Goal: Find contact information: Find contact information

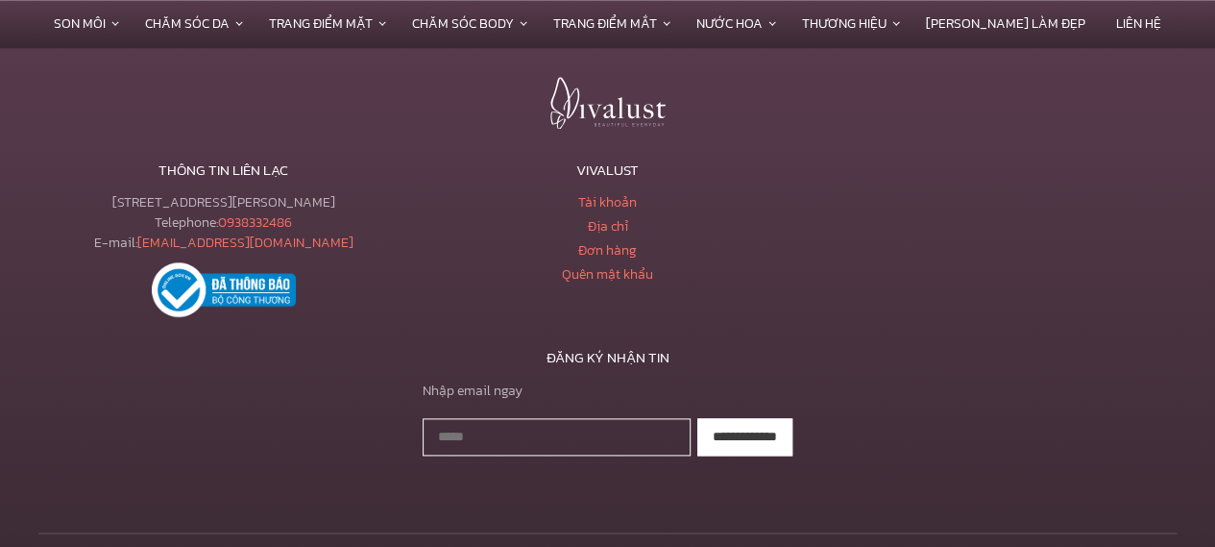
scroll to position [8298, 0]
drag, startPoint x: 344, startPoint y: 201, endPoint x: 108, endPoint y: 197, distance: 236.4
click at [108, 197] on div "[STREET_ADDRESS][PERSON_NAME] Telephone: [PHONE_NUMBER] E-mail: [EMAIL_ADDRESS]…" at bounding box center [223, 224] width 370 height 61
copy div "[STREET_ADDRESS][PERSON_NAME]"
click at [318, 224] on div "[STREET_ADDRESS][PERSON_NAME] Telephone: [PHONE_NUMBER] E-mail: [EMAIL_ADDRESS]…" at bounding box center [223, 224] width 370 height 61
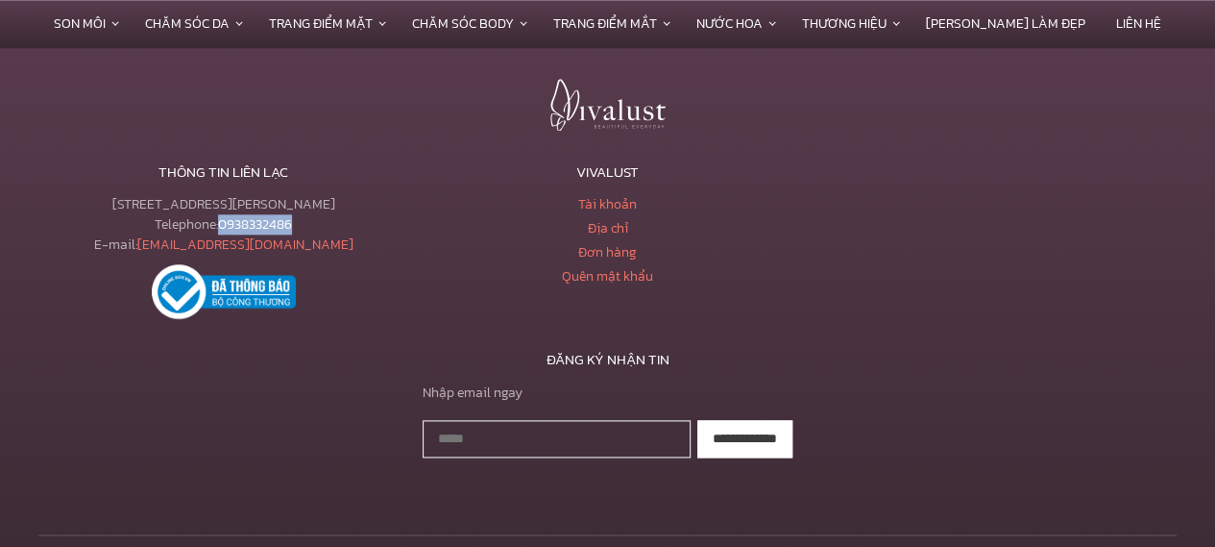
drag, startPoint x: 311, startPoint y: 228, endPoint x: 223, endPoint y: 224, distance: 88.5
click at [223, 224] on div "[STREET_ADDRESS][PERSON_NAME] Telephone: [PHONE_NUMBER] E-mail: [EMAIL_ADDRESS]…" at bounding box center [223, 224] width 370 height 61
copy link "0938332486"
drag, startPoint x: 342, startPoint y: 247, endPoint x: 173, endPoint y: 241, distance: 169.2
click at [173, 241] on div "[STREET_ADDRESS][PERSON_NAME] Telephone: [PHONE_NUMBER] E-mail: [EMAIL_ADDRESS]…" at bounding box center [223, 224] width 370 height 61
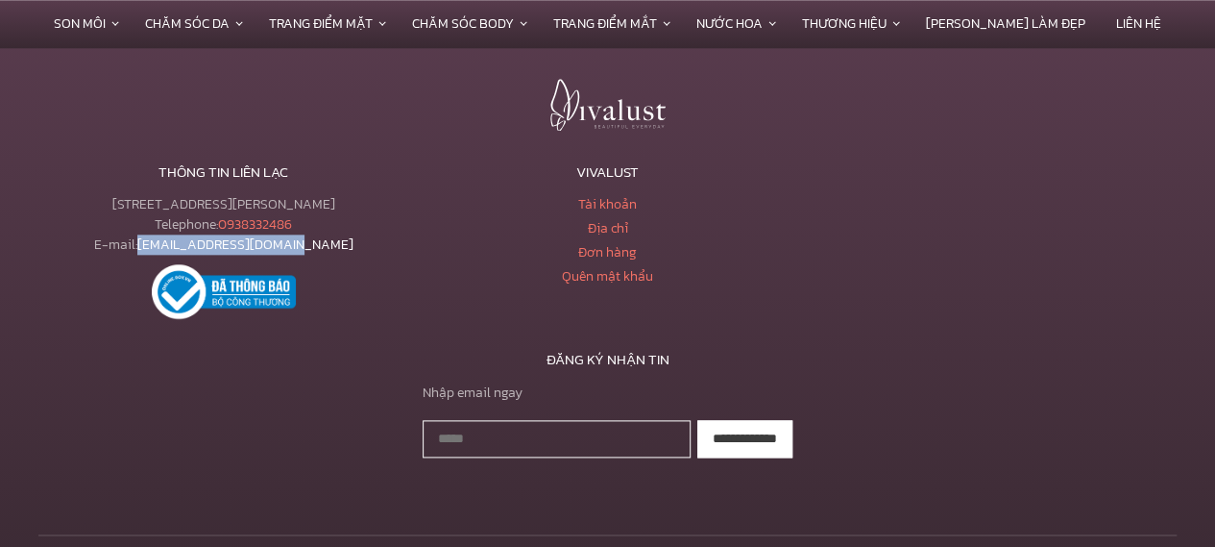
copy link "[EMAIL_ADDRESS][DOMAIN_NAME]"
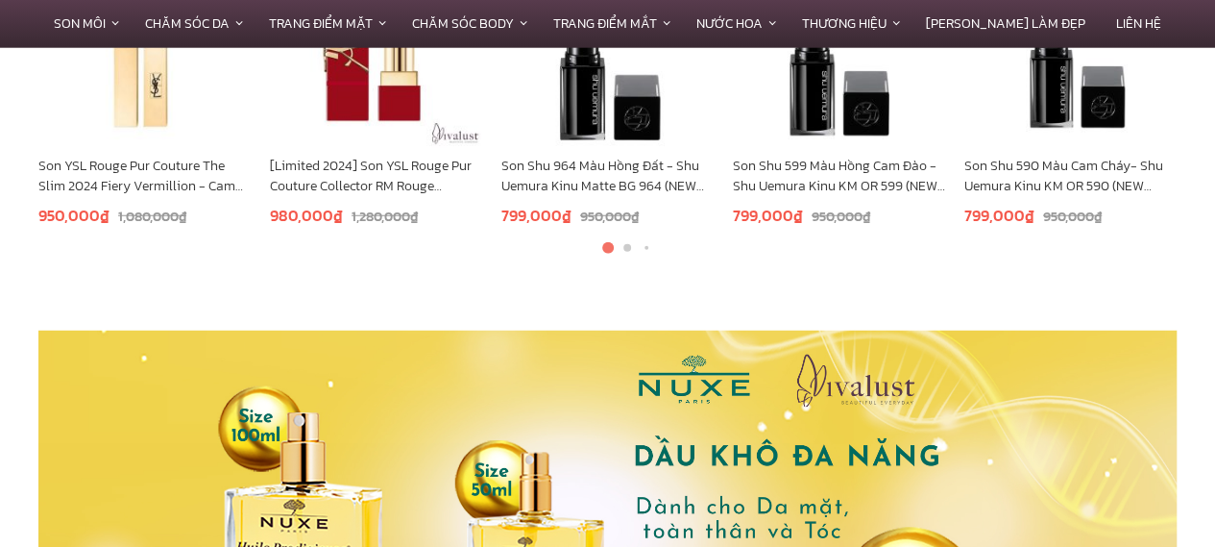
scroll to position [6145, 0]
